Goal: Find specific page/section: Find specific page/section

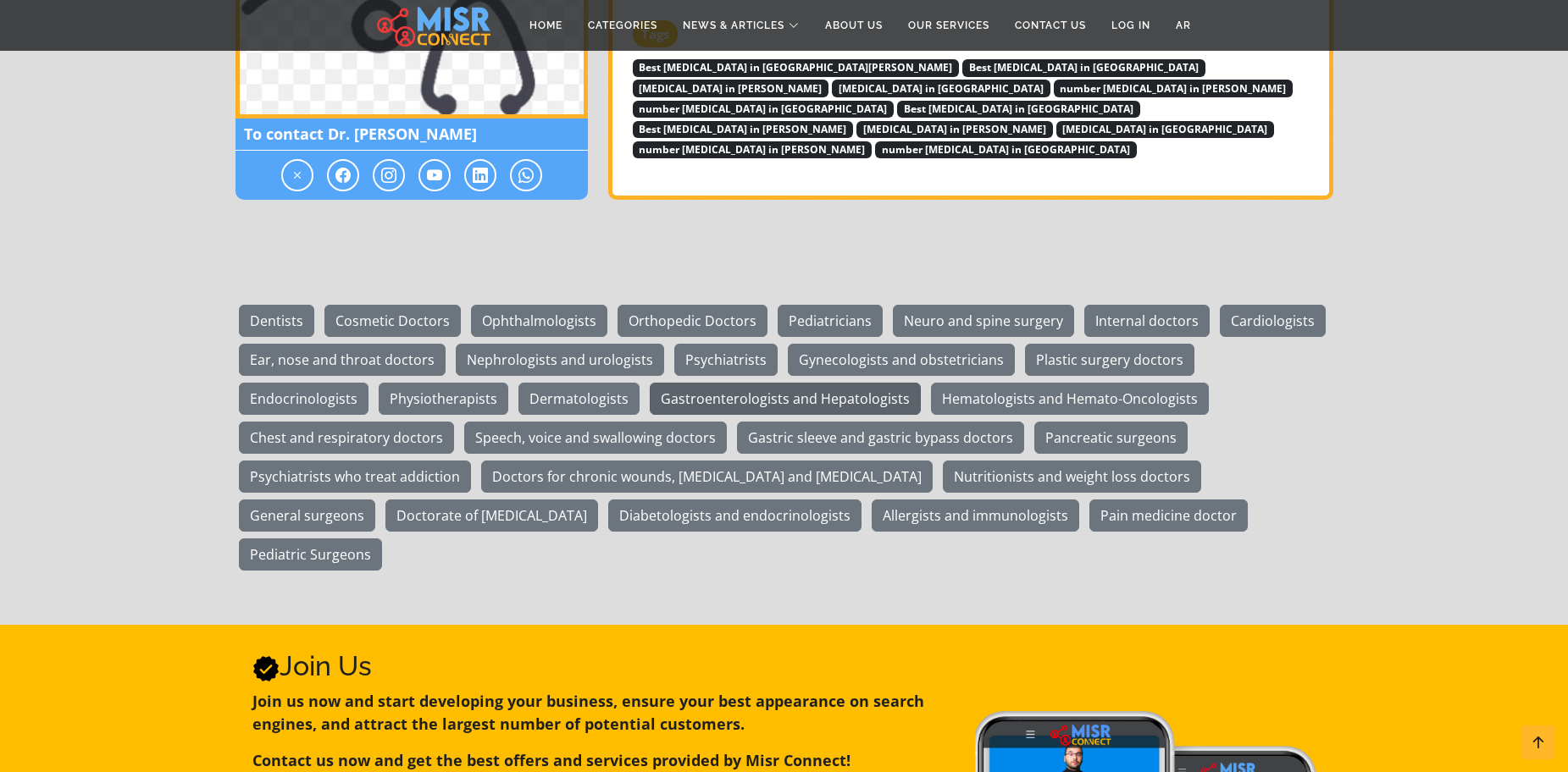
scroll to position [2456, 0]
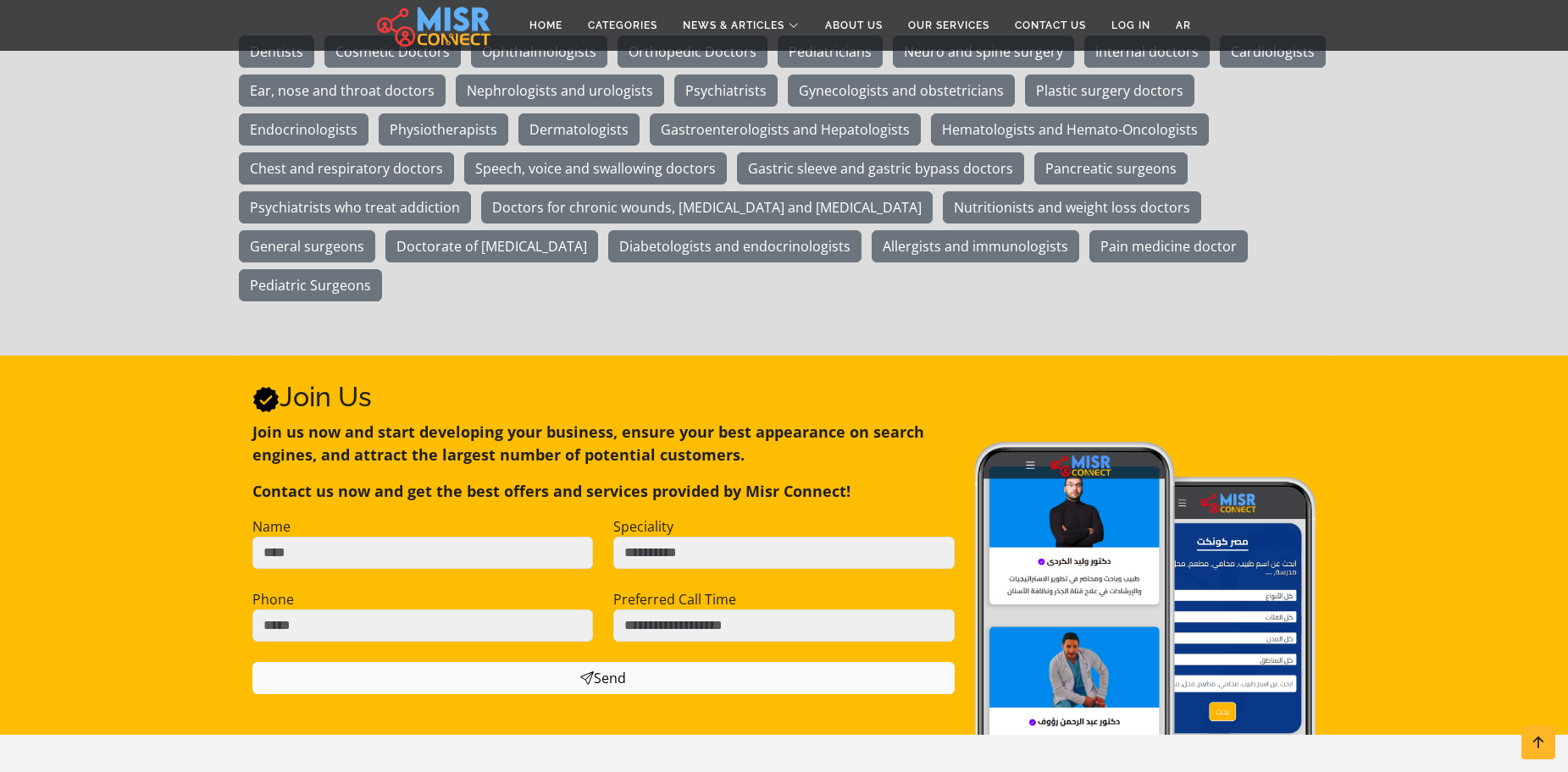
click at [1095, 467] on img at bounding box center [1145, 601] width 341 height 319
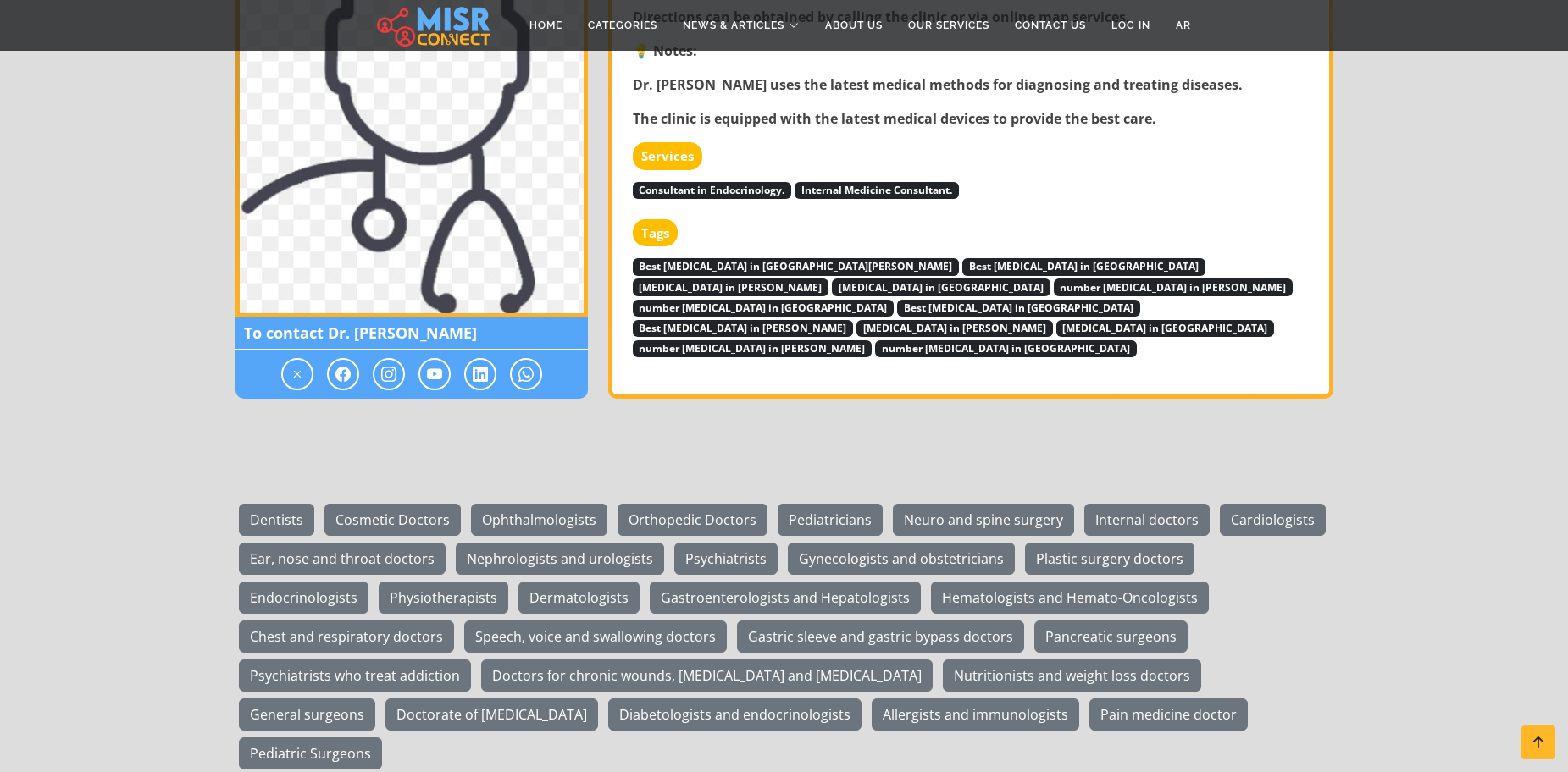
scroll to position [1920, 0]
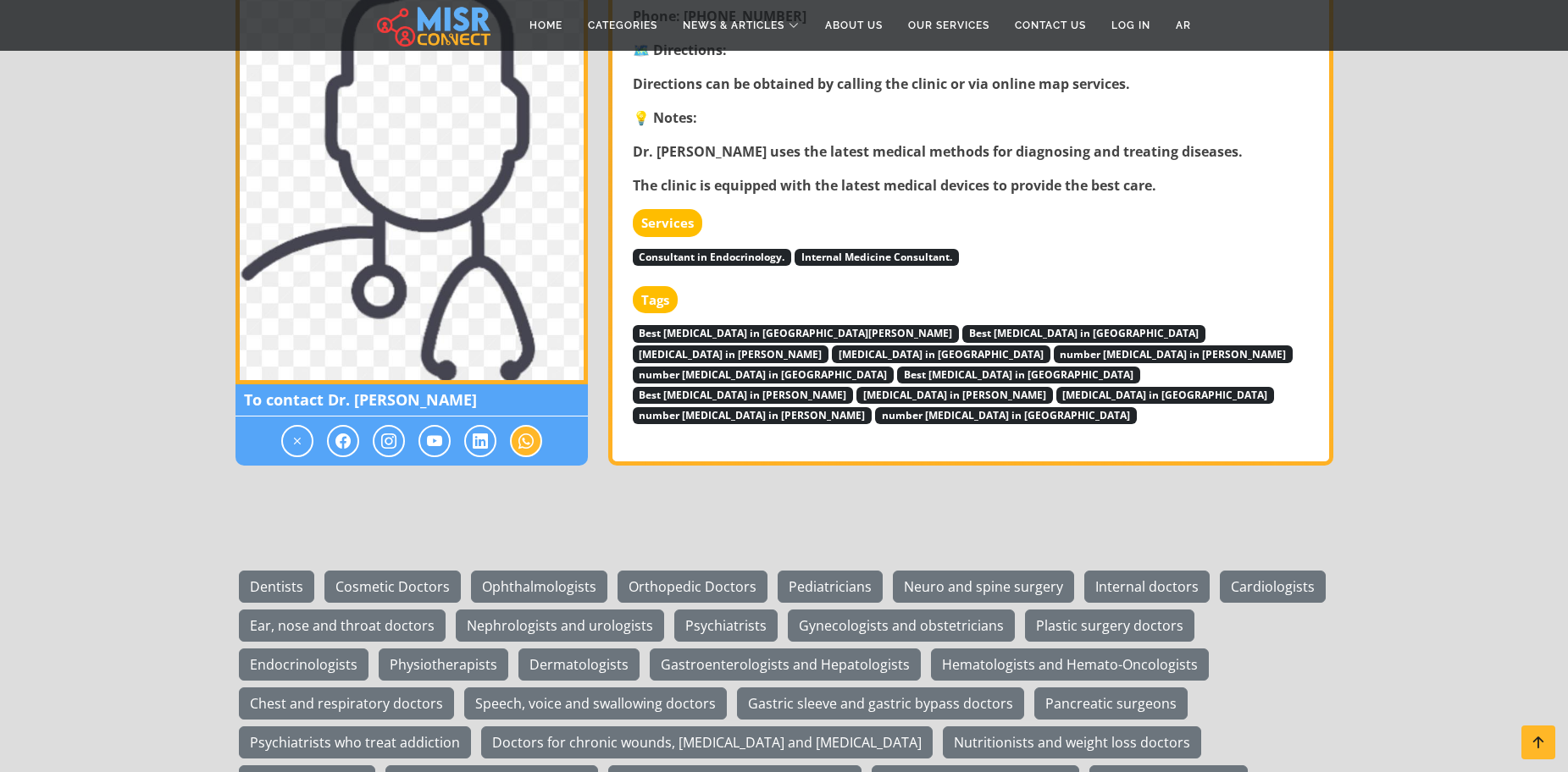
click at [522, 440] on icon at bounding box center [525, 441] width 15 height 20
click at [522, 441] on icon at bounding box center [525, 441] width 15 height 20
click at [477, 441] on icon at bounding box center [480, 441] width 15 height 20
click at [432, 438] on icon at bounding box center [435, 441] width 15 height 20
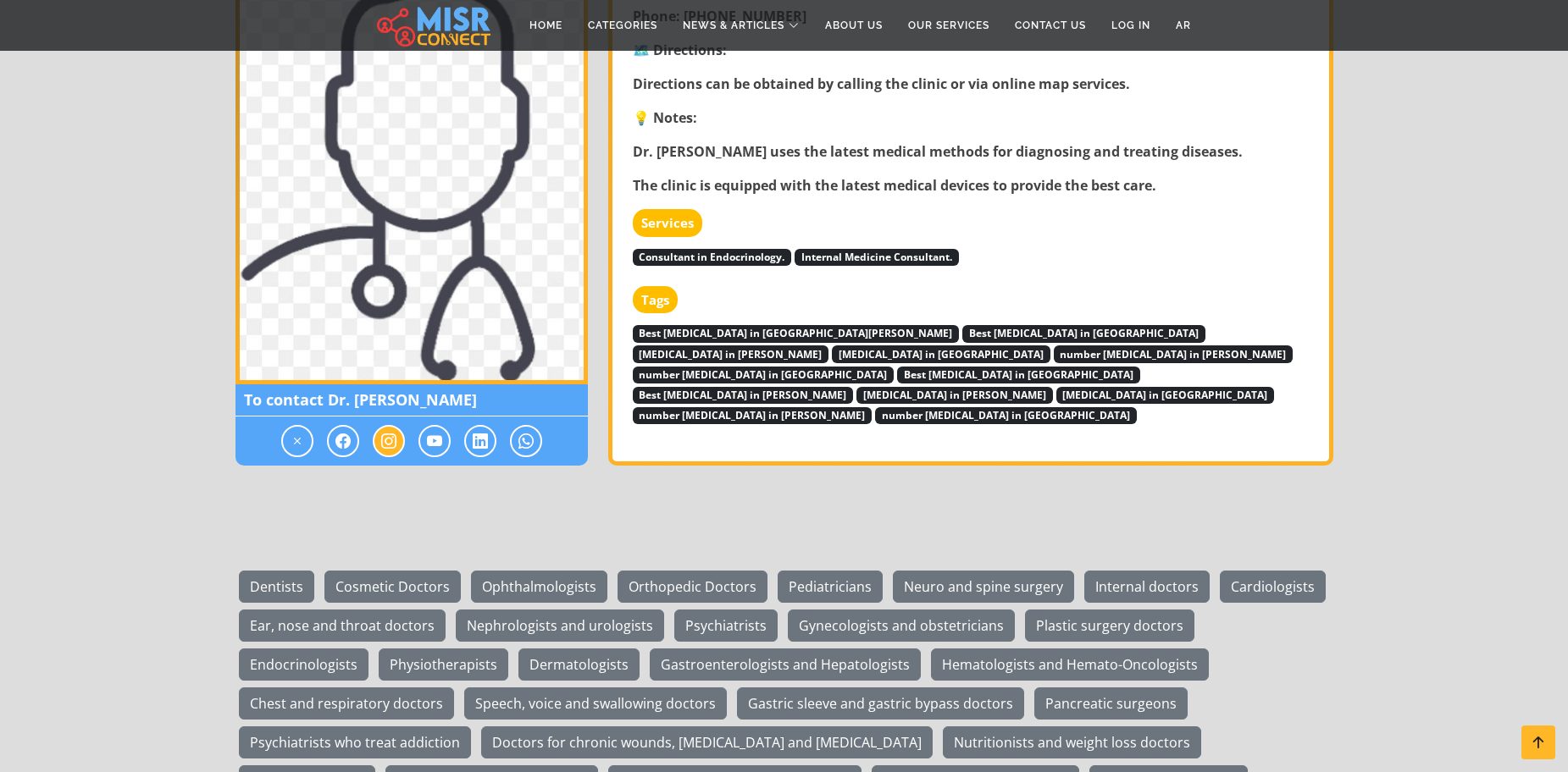
click at [388, 437] on icon at bounding box center [389, 441] width 15 height 20
click at [347, 431] on icon at bounding box center [343, 441] width 15 height 20
click at [292, 435] on icon at bounding box center [297, 441] width 15 height 20
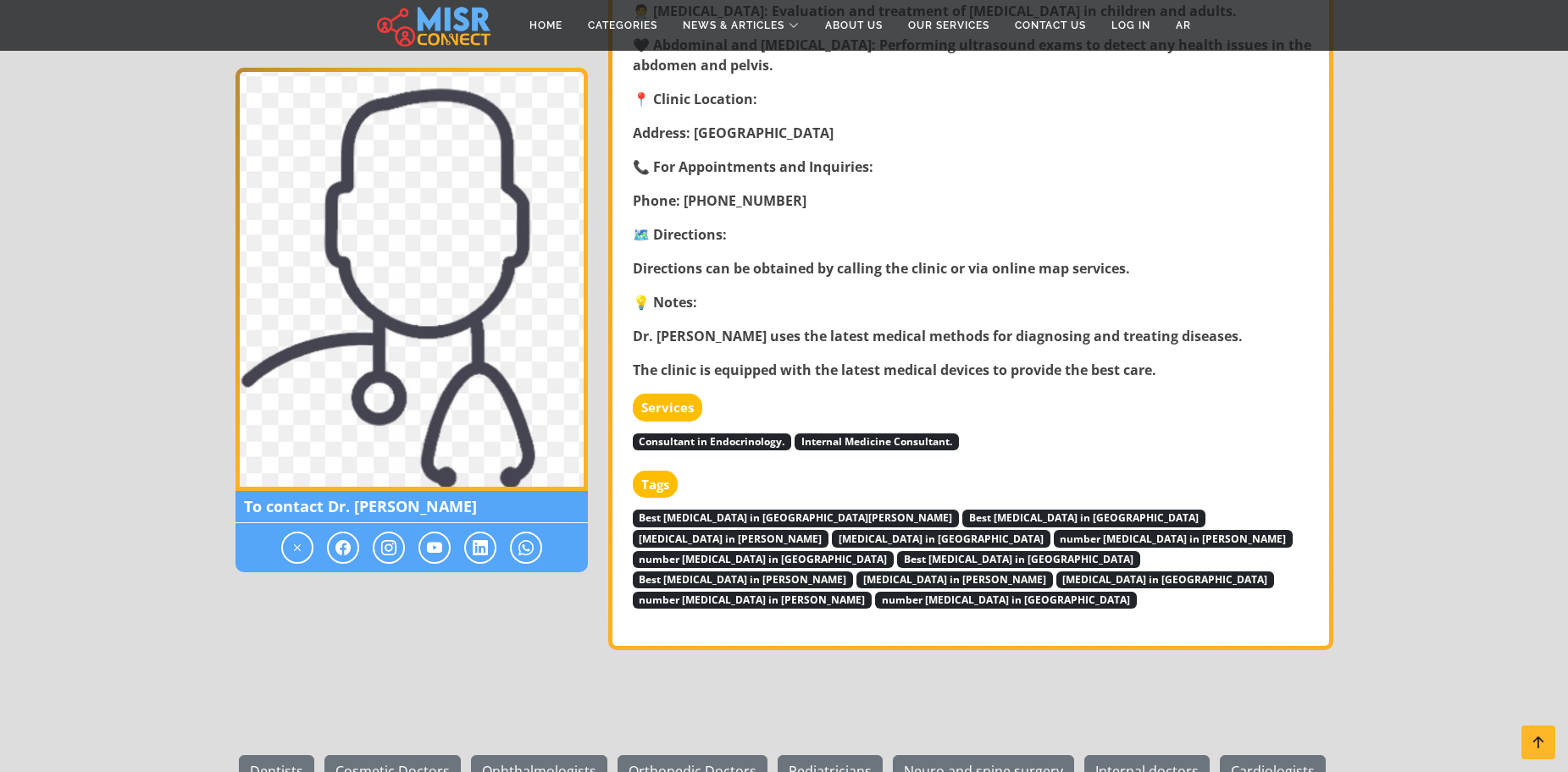
scroll to position [1666, 0]
